Goal: Find contact information: Find contact information

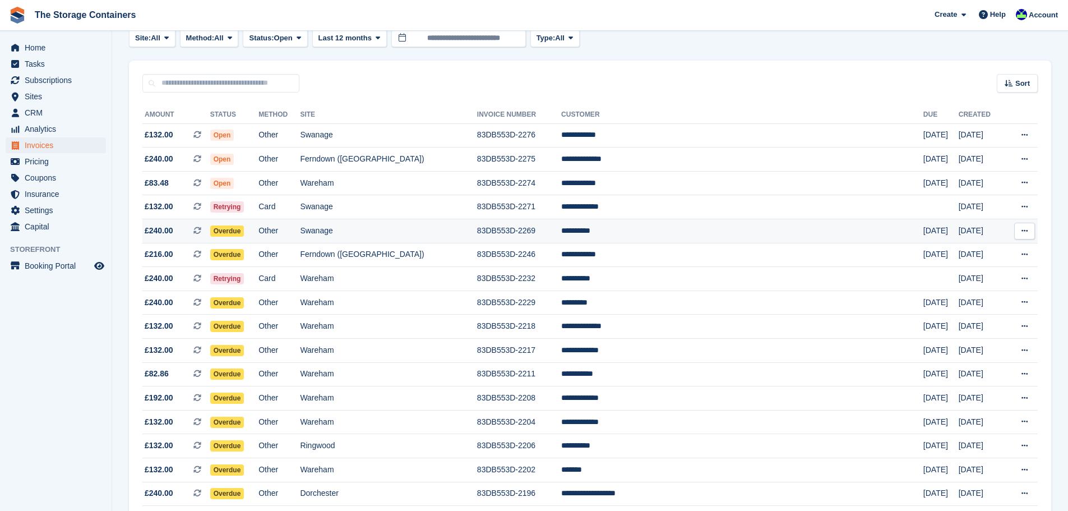
scroll to position [58, 0]
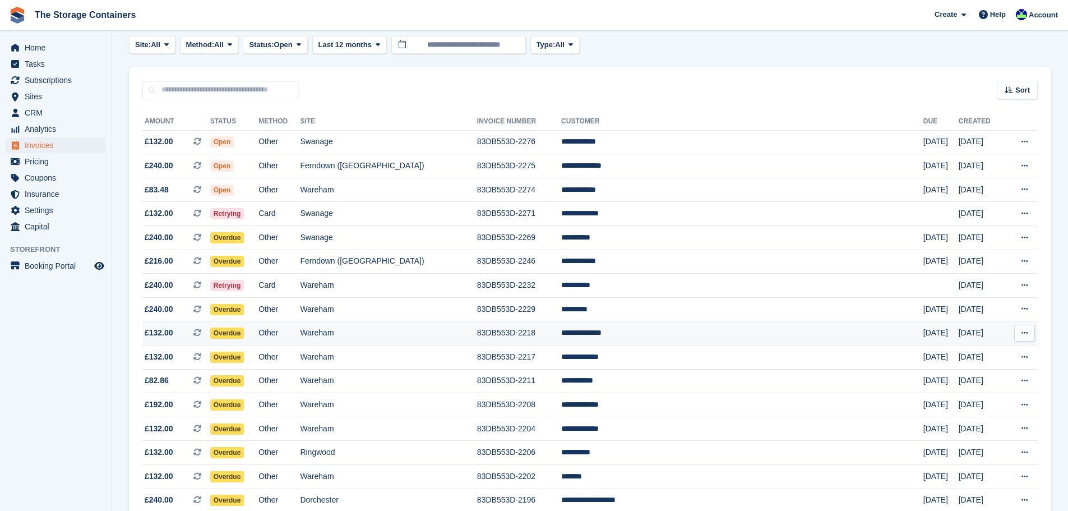
click at [414, 331] on td "Wareham" at bounding box center [388, 333] width 177 height 24
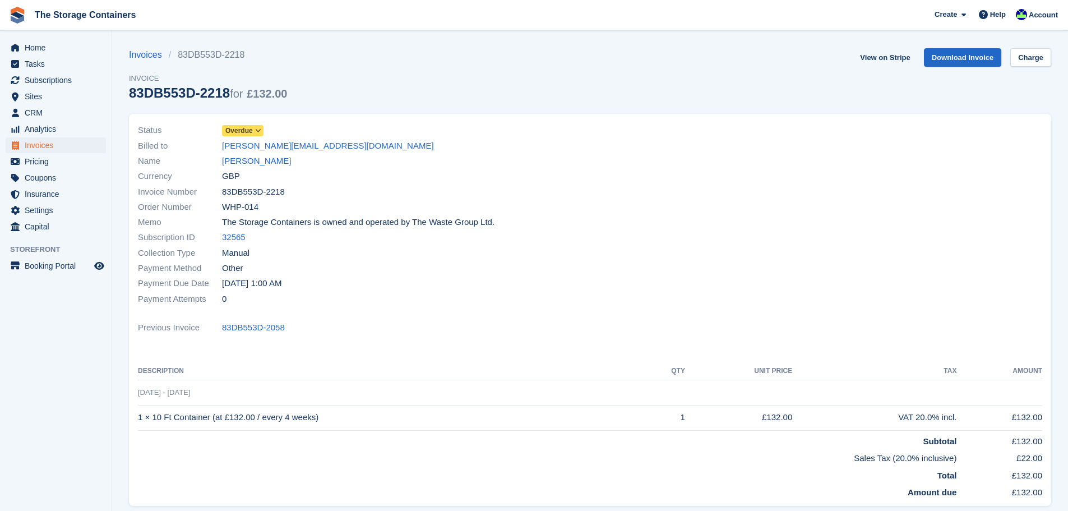
click at [252, 127] on span "Overdue" at bounding box center [238, 131] width 27 height 10
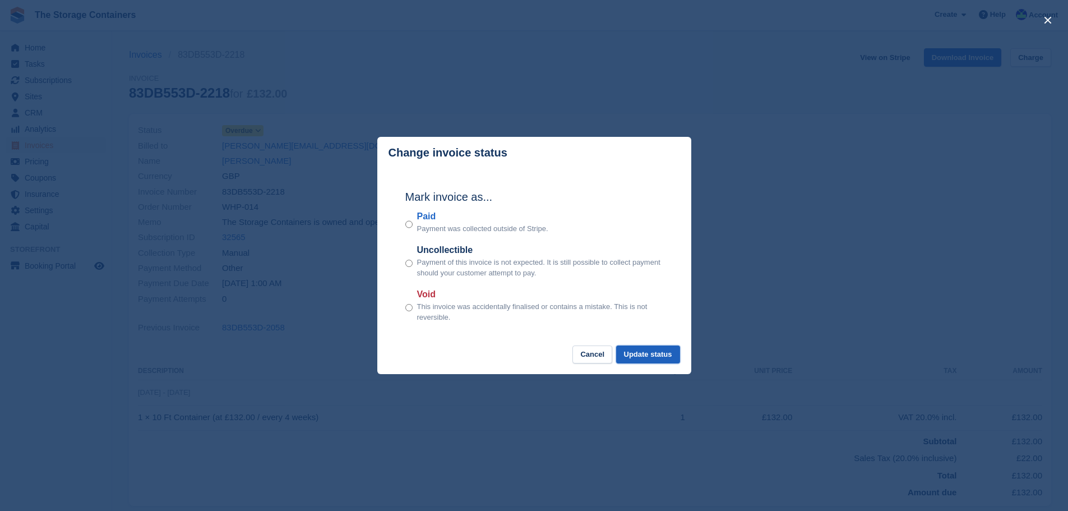
click at [632, 358] on button "Update status" at bounding box center [648, 354] width 64 height 19
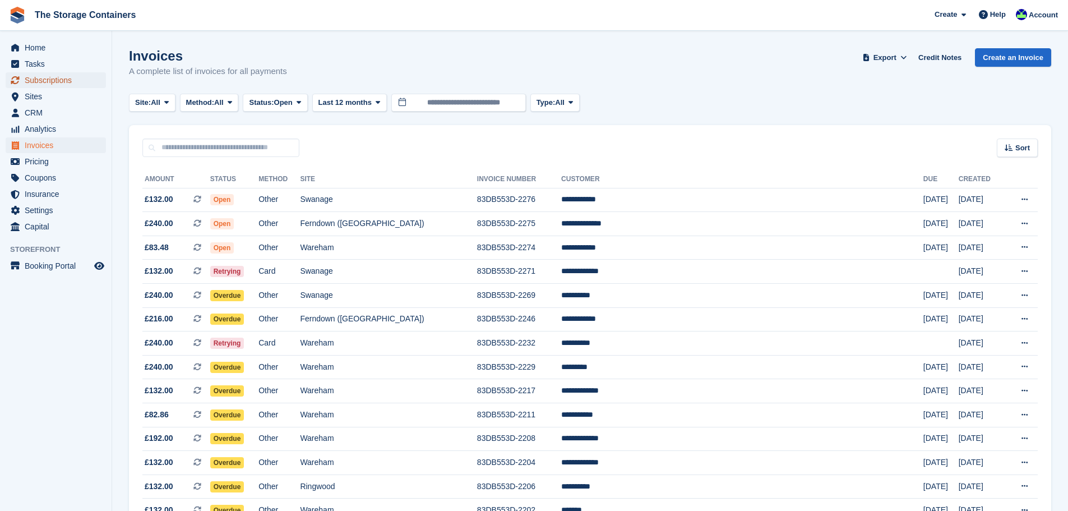
click at [68, 79] on span "Subscriptions" at bounding box center [58, 80] width 67 height 16
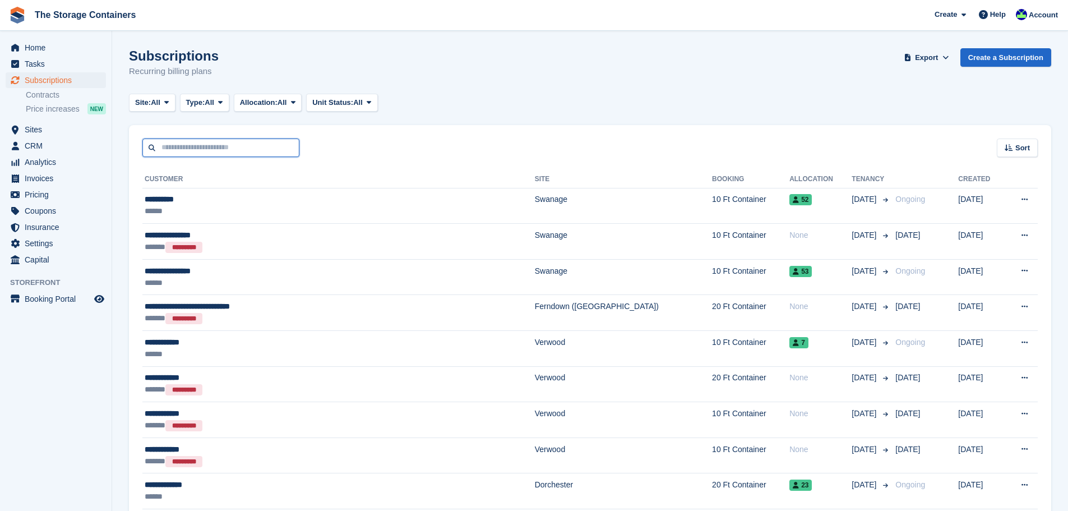
click at [221, 145] on input "text" at bounding box center [220, 148] width 157 height 19
type input "*******"
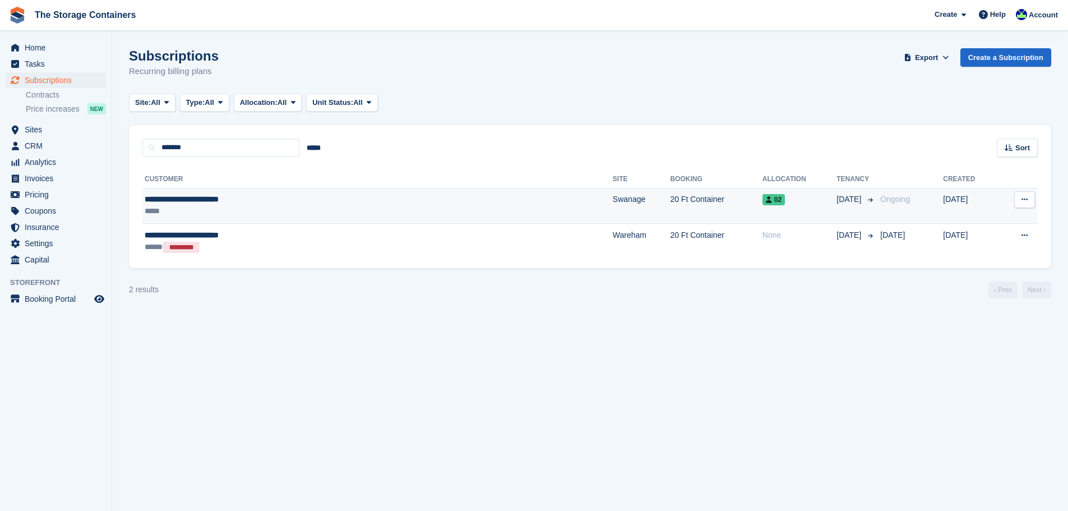
click at [249, 199] on div "**********" at bounding box center [282, 199] width 274 height 12
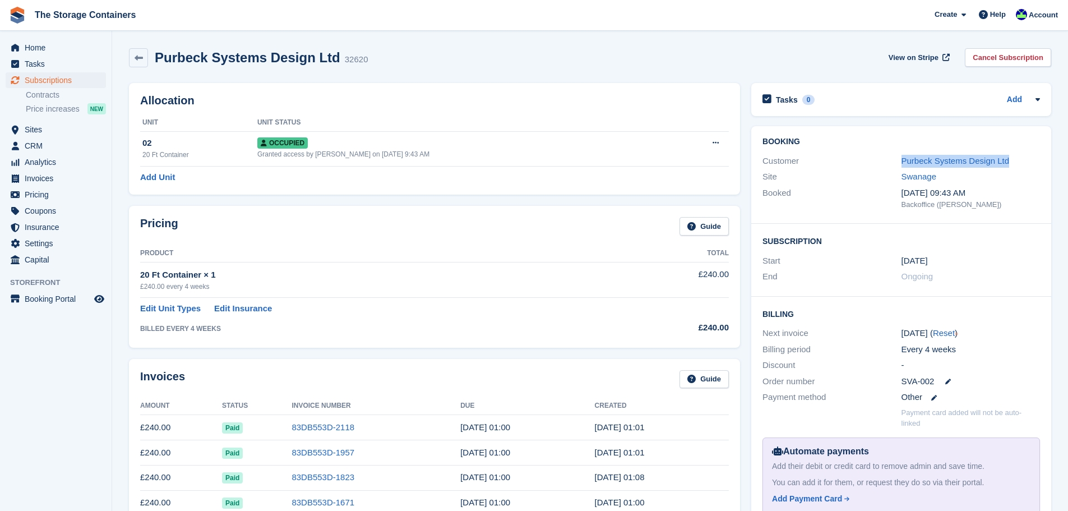
drag, startPoint x: 1023, startPoint y: 162, endPoint x: 893, endPoint y: 166, distance: 130.2
click at [893, 166] on div "Customer Purbeck Systems Design Ltd" at bounding box center [902, 161] width 278 height 16
copy div "Purbeck Systems Design Ltd"
click at [935, 159] on link "Purbeck Systems Design Ltd" at bounding box center [956, 161] width 108 height 10
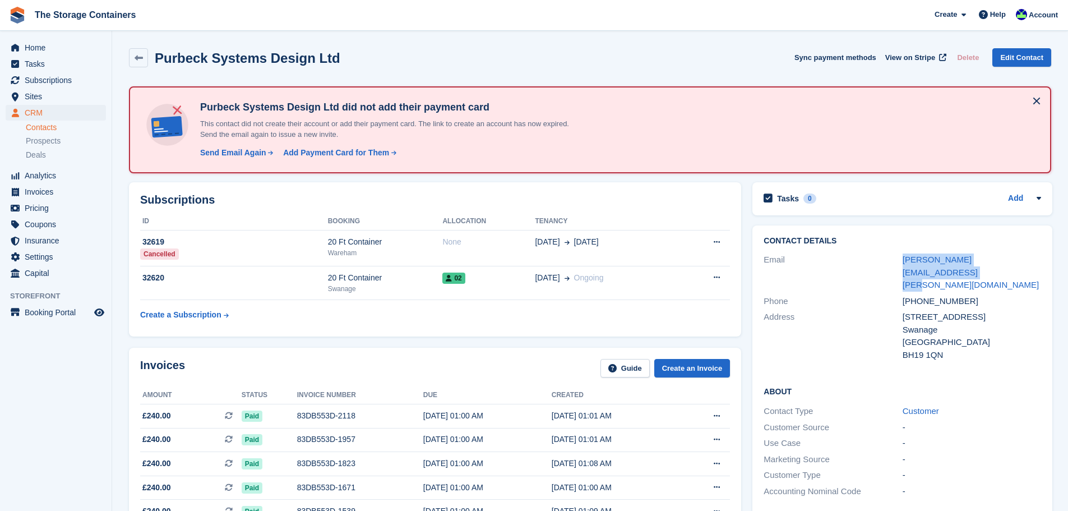
drag, startPoint x: 1035, startPoint y: 259, endPoint x: 898, endPoint y: 262, distance: 136.9
click at [898, 262] on div "Email andy.wright@purbecksystems.co.uk" at bounding box center [903, 272] width 278 height 41
copy div "andy.wright@purbecksystems.co.uk"
click at [69, 49] on span "Home" at bounding box center [58, 48] width 67 height 16
